Goal: Information Seeking & Learning: Find specific fact

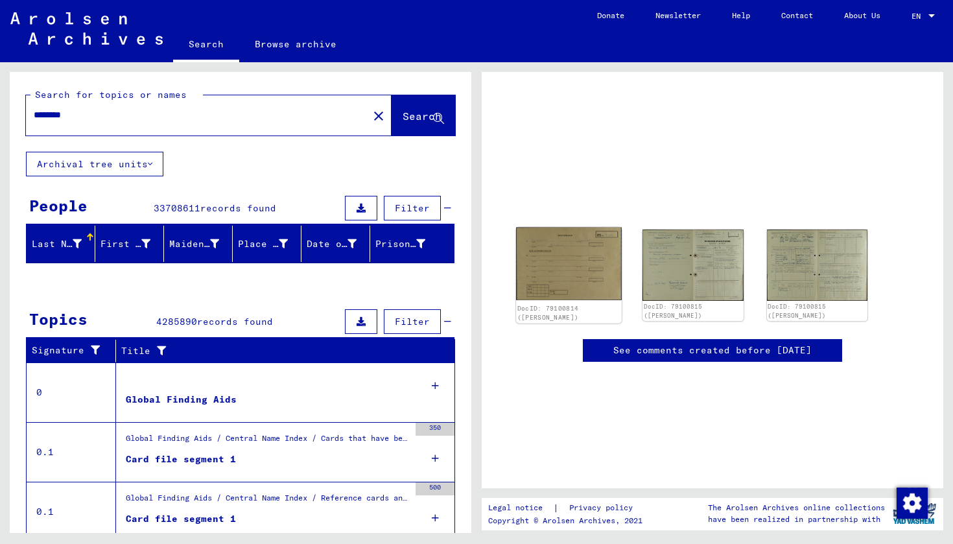
click at [584, 258] on img at bounding box center [569, 263] width 106 height 73
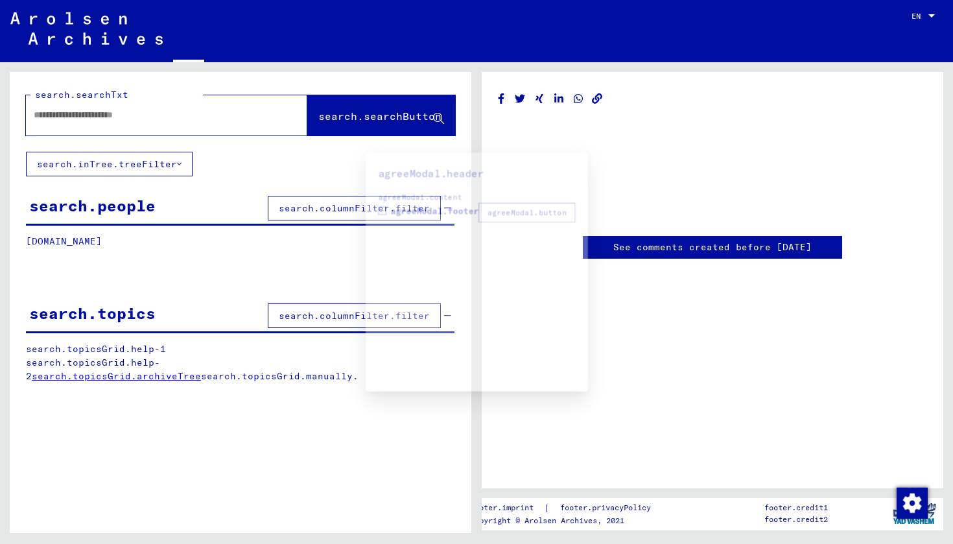
type input "********"
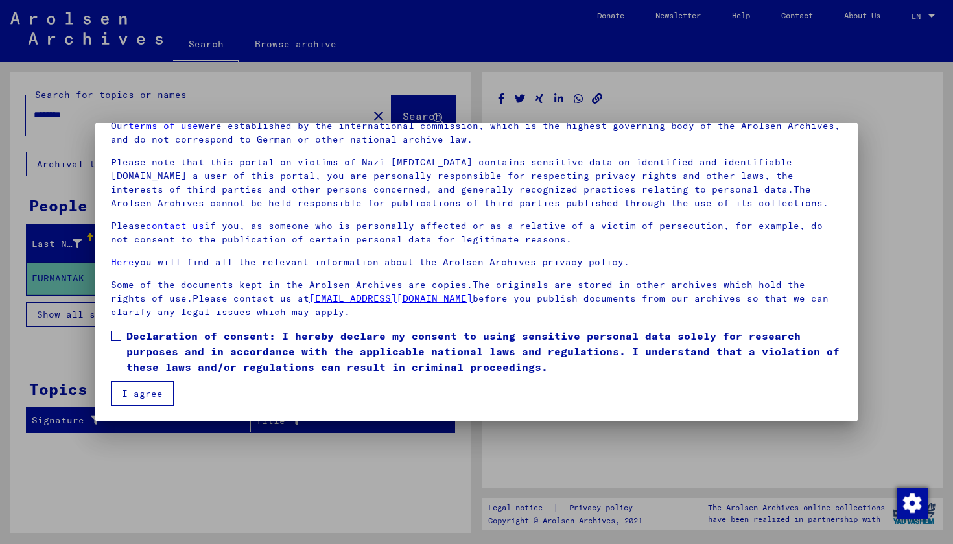
scroll to position [62, 0]
click at [141, 392] on button "I agree" at bounding box center [142, 393] width 63 height 25
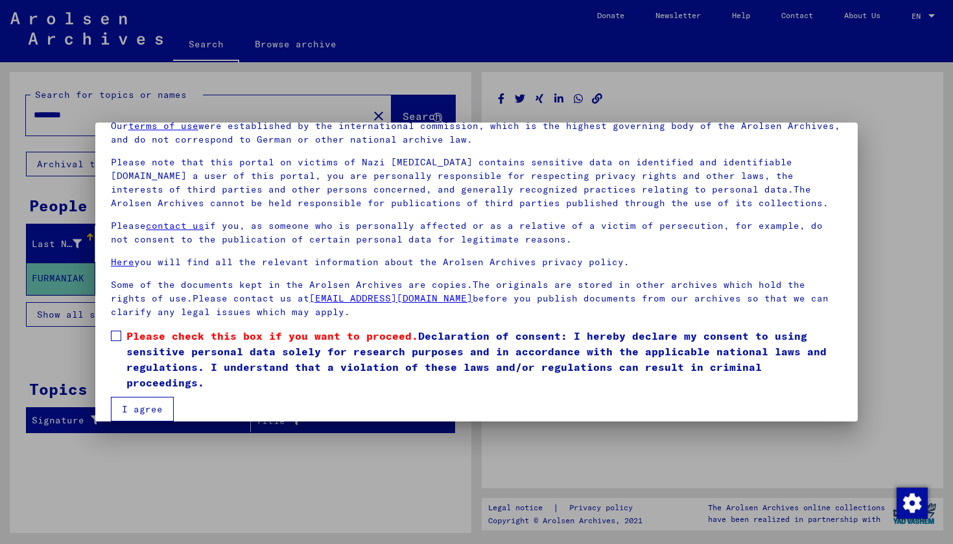
click at [143, 410] on button "I agree" at bounding box center [142, 409] width 63 height 25
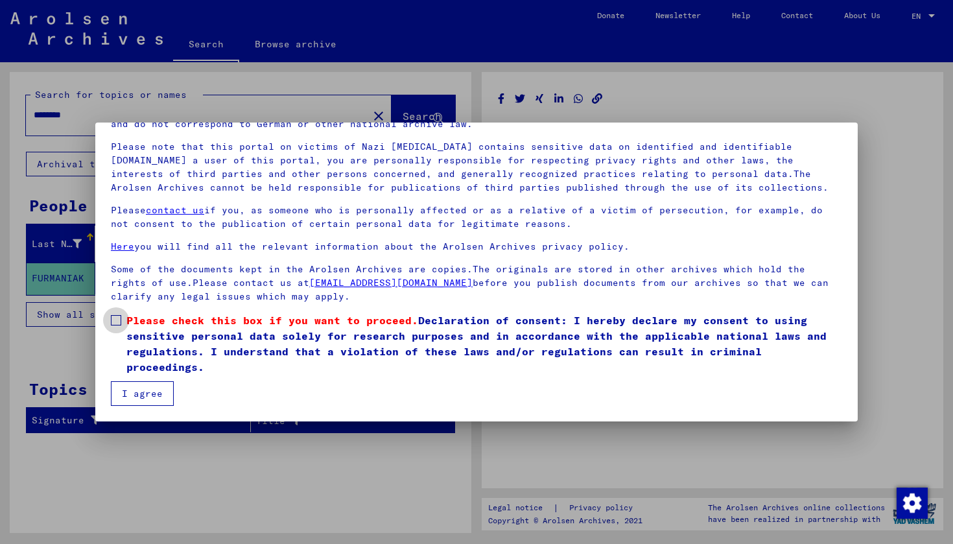
click at [119, 320] on span at bounding box center [116, 320] width 10 height 10
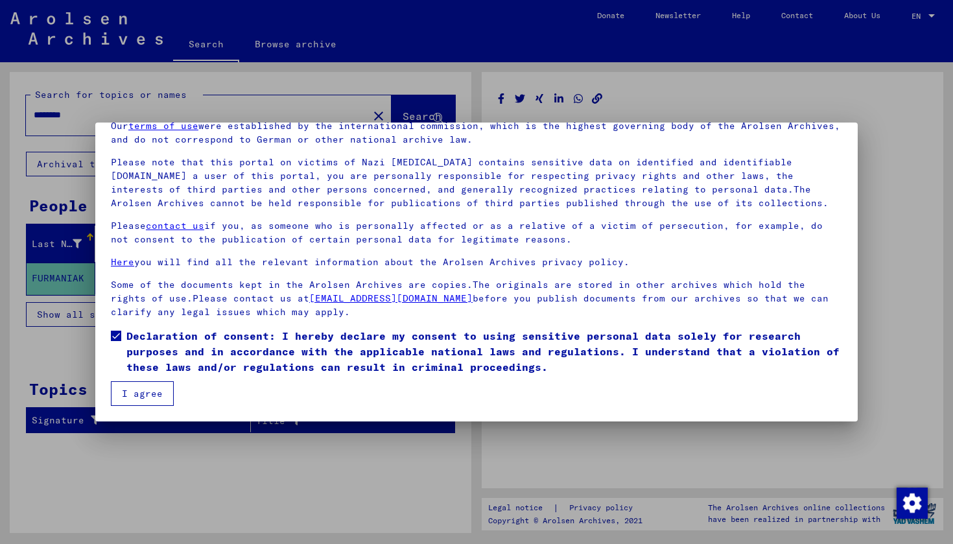
click at [149, 392] on button "I agree" at bounding box center [142, 393] width 63 height 25
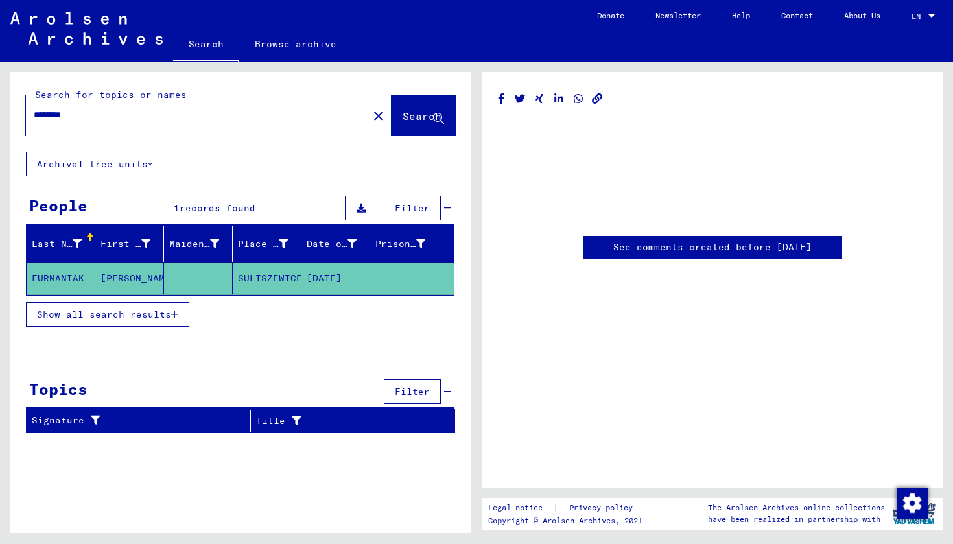
click at [334, 274] on mat-cell "06/08/1910" at bounding box center [336, 279] width 69 height 32
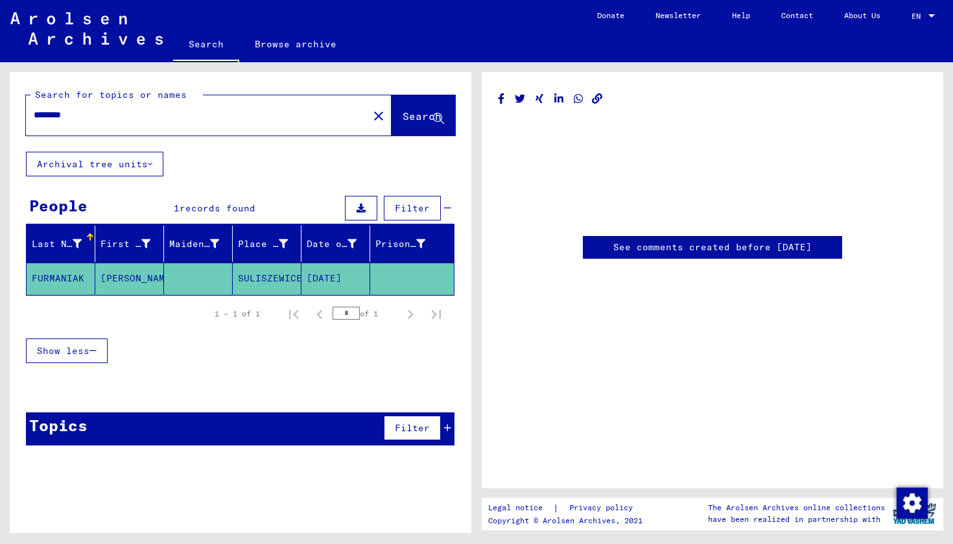
click at [333, 268] on mat-cell "06/08/1910" at bounding box center [336, 279] width 69 height 32
click at [278, 279] on mat-cell "SULISZEWICE" at bounding box center [267, 279] width 69 height 32
click at [659, 246] on link "See comments created before January 2022" at bounding box center [713, 248] width 198 height 14
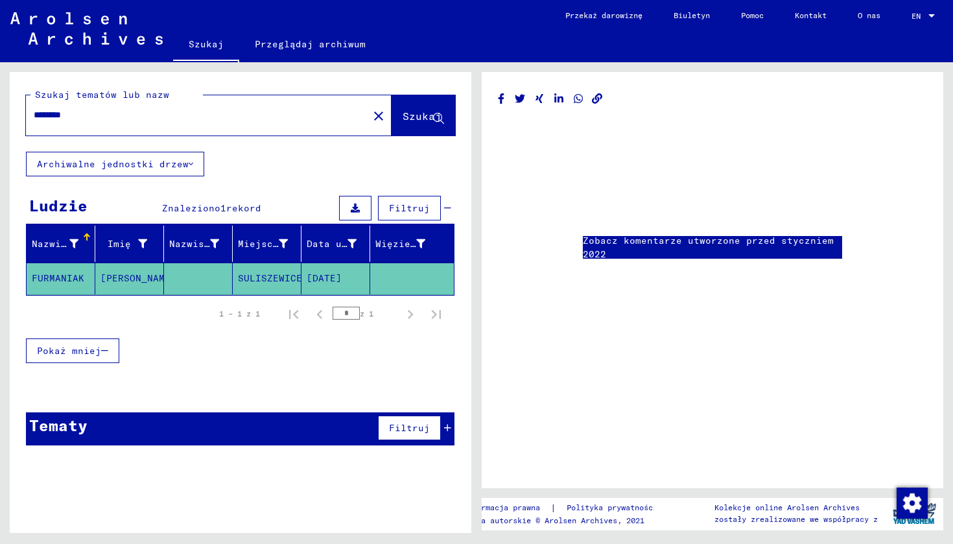
click at [275, 280] on mat-cell "SULISZEWICE" at bounding box center [267, 279] width 69 height 32
click at [56, 276] on mat-cell "FURMANIAK" at bounding box center [61, 279] width 69 height 32
